Goal: Check status: Check status

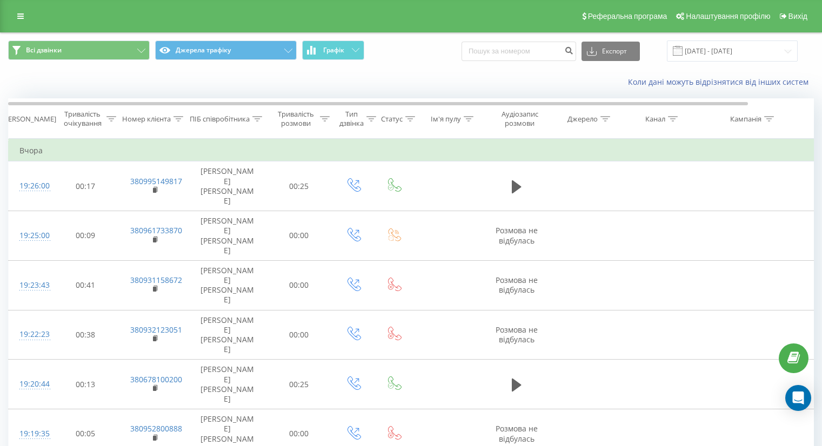
click at [731, 54] on input "[DATE] - [DATE]" at bounding box center [732, 51] width 131 height 21
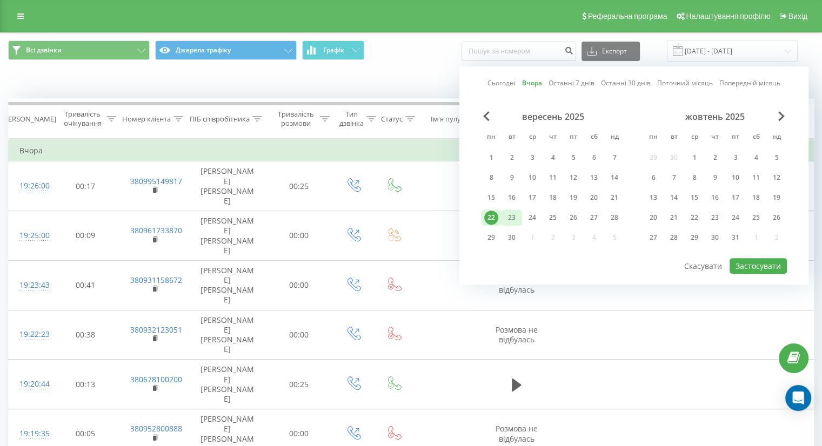
click at [508, 218] on div "23" at bounding box center [512, 218] width 14 height 14
click at [760, 265] on button "Застосувати" at bounding box center [757, 266] width 57 height 16
type input "[DATE] - [DATE]"
